Goal: Navigation & Orientation: Go to known website

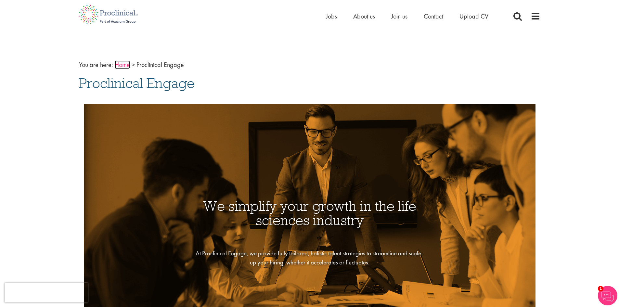
click at [120, 64] on link "Home" at bounding box center [122, 64] width 15 height 8
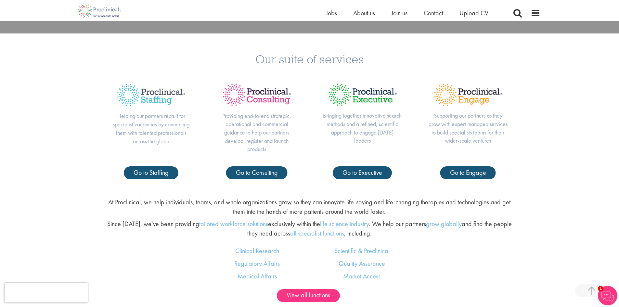
scroll to position [325, 0]
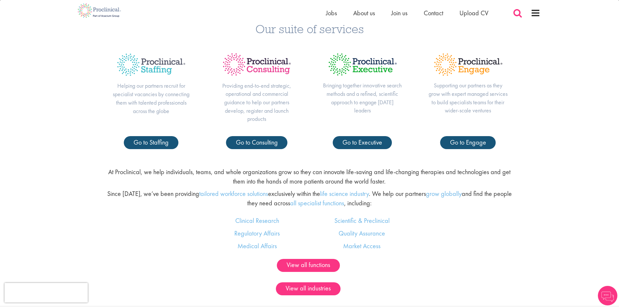
click at [517, 15] on span at bounding box center [517, 13] width 10 height 10
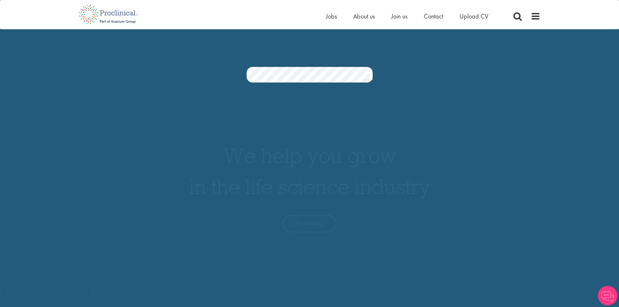
click at [528, 15] on div "Home Jobs About us Join us Contact Upload CV" at bounding box center [433, 17] width 214 height 13
click at [535, 15] on span at bounding box center [535, 16] width 10 height 10
